Goal: Communication & Community: Answer question/provide support

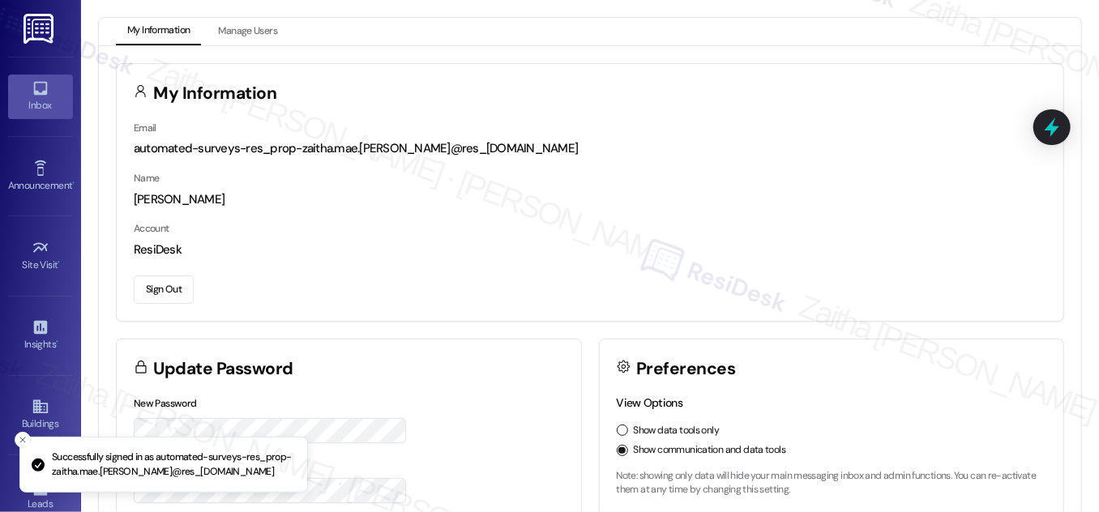
click at [34, 94] on icon at bounding box center [40, 89] width 14 height 14
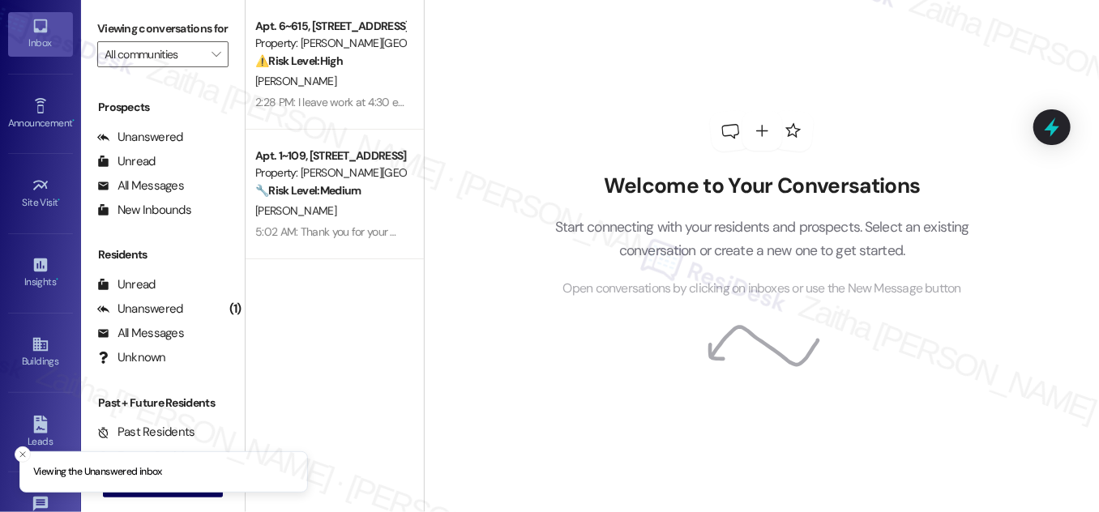
scroll to position [254, 0]
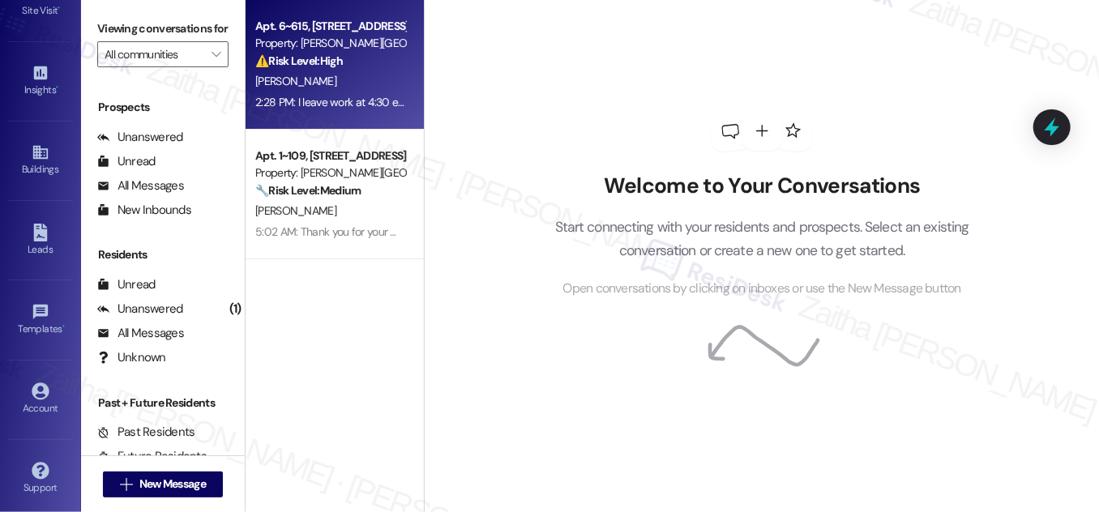
click at [346, 71] on div "[PERSON_NAME]" at bounding box center [330, 81] width 153 height 20
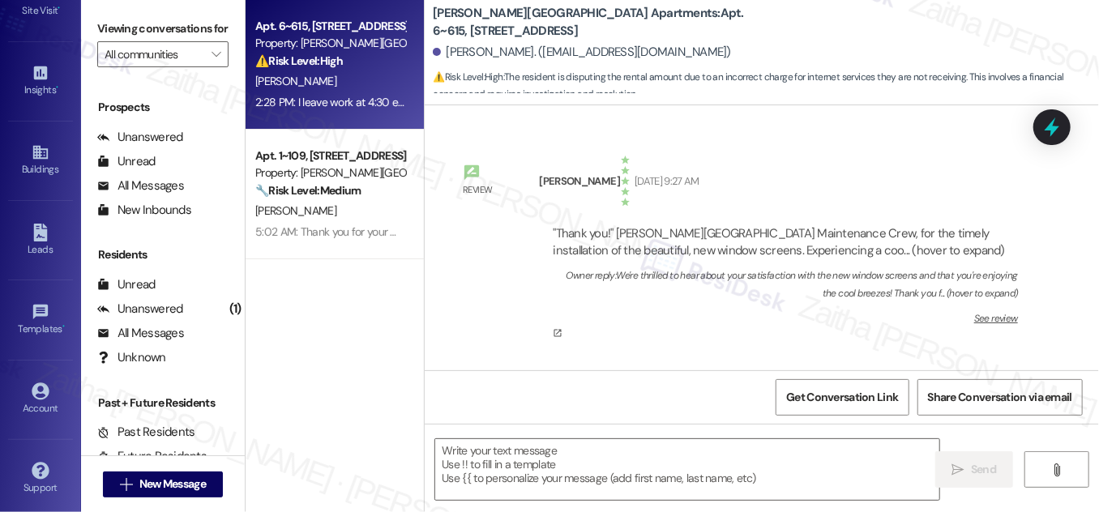
scroll to position [23057, 0]
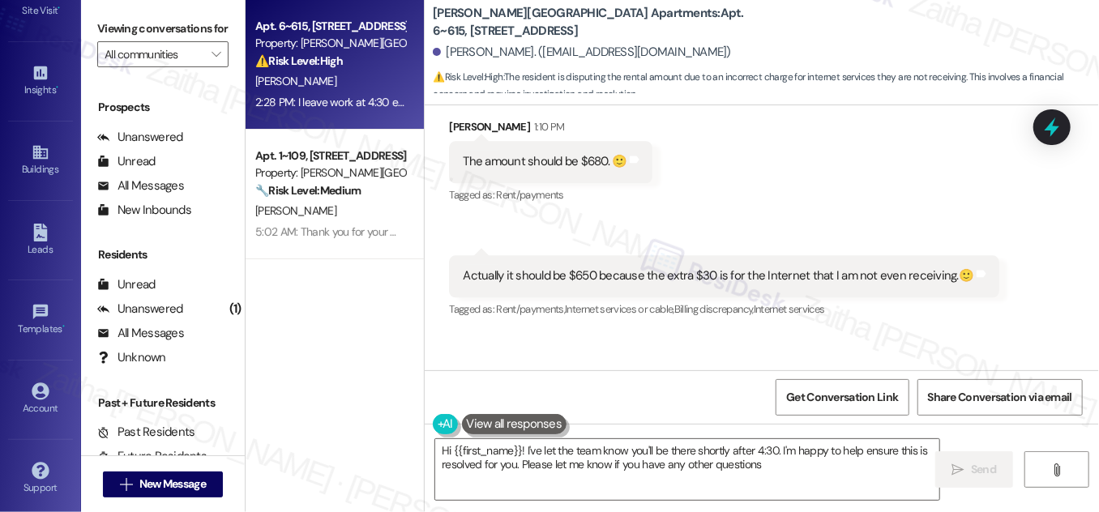
type textarea "Hi {{first_name}}! I've let the team know you'll be there shortly after 4:30. I…"
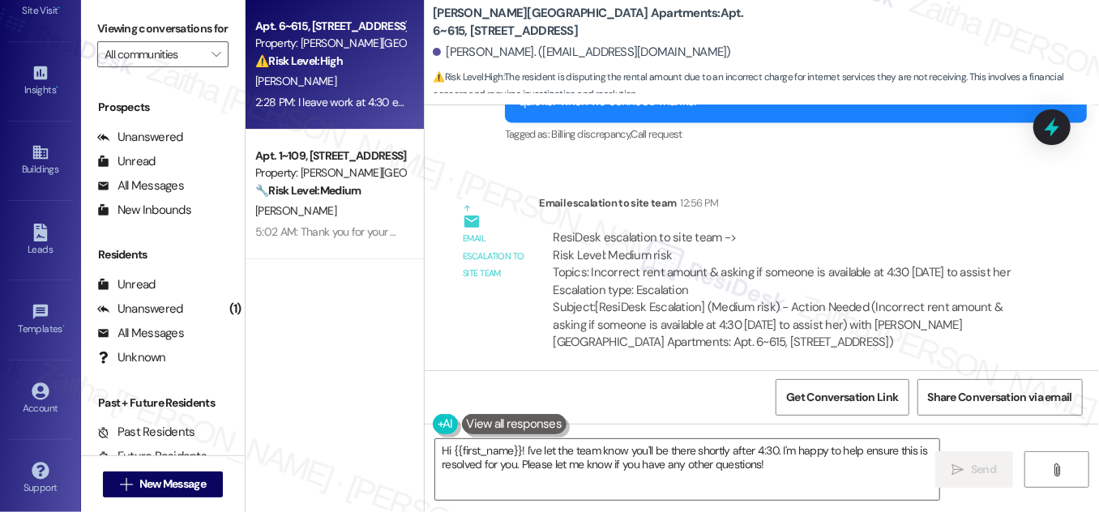
scroll to position [22615, 0]
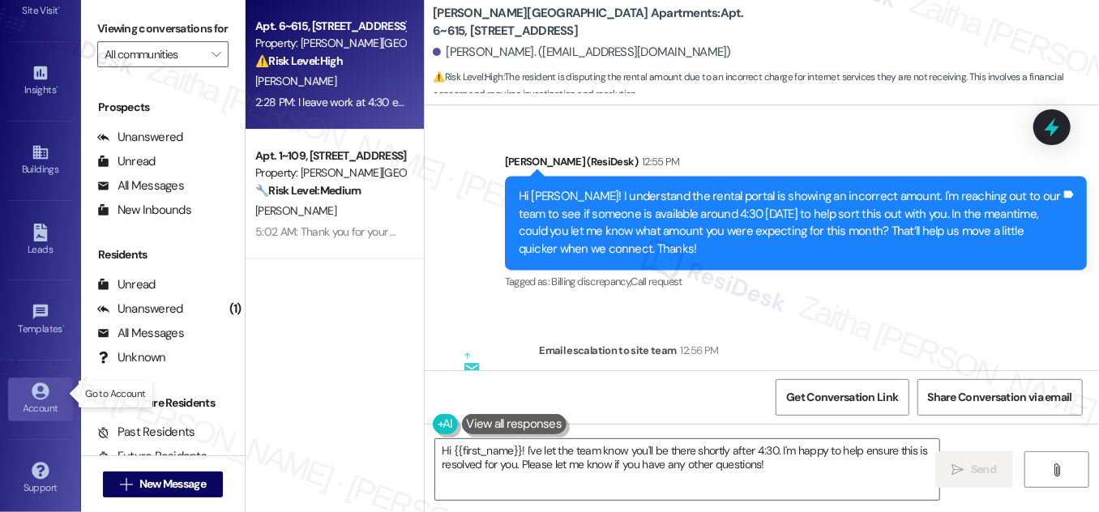
click at [45, 401] on div "Account" at bounding box center [40, 408] width 81 height 16
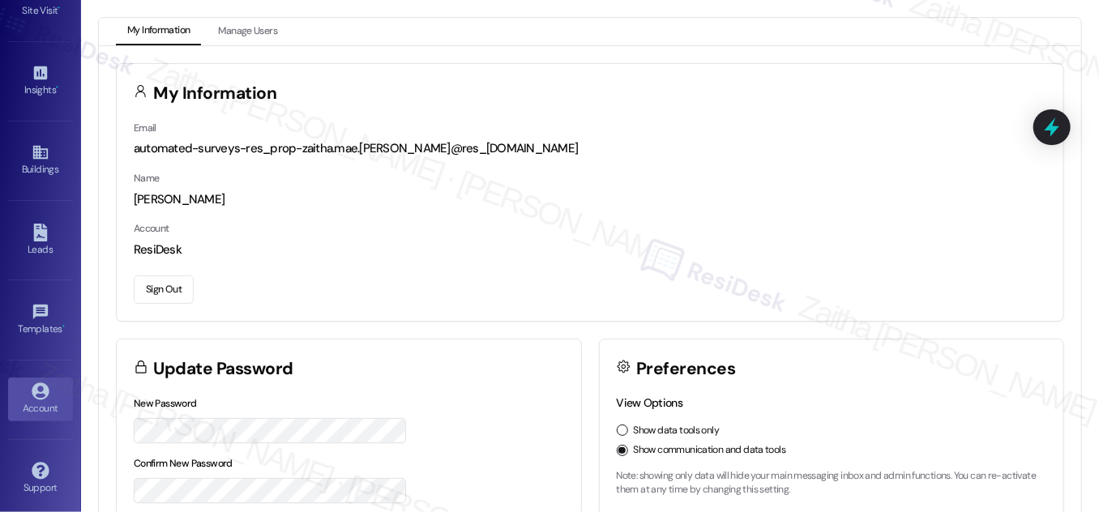
click at [164, 293] on button "Sign Out" at bounding box center [164, 290] width 60 height 28
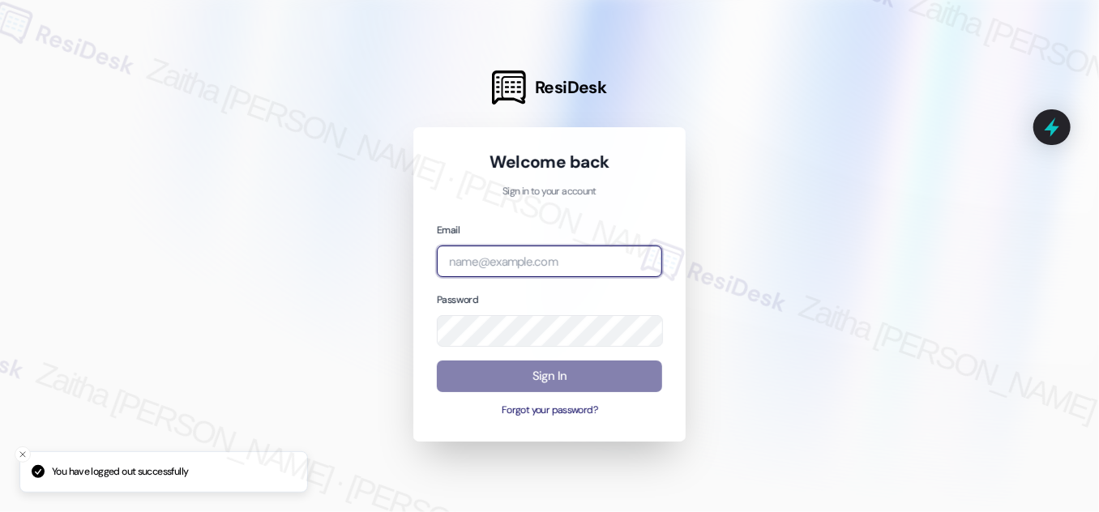
click at [546, 261] on input "email" at bounding box center [549, 262] width 225 height 32
type input "automated-surveys-meridian_management-zaitha.mae.[PERSON_NAME]@meridian_[DOMAIN…"
